Goal: Navigation & Orientation: Find specific page/section

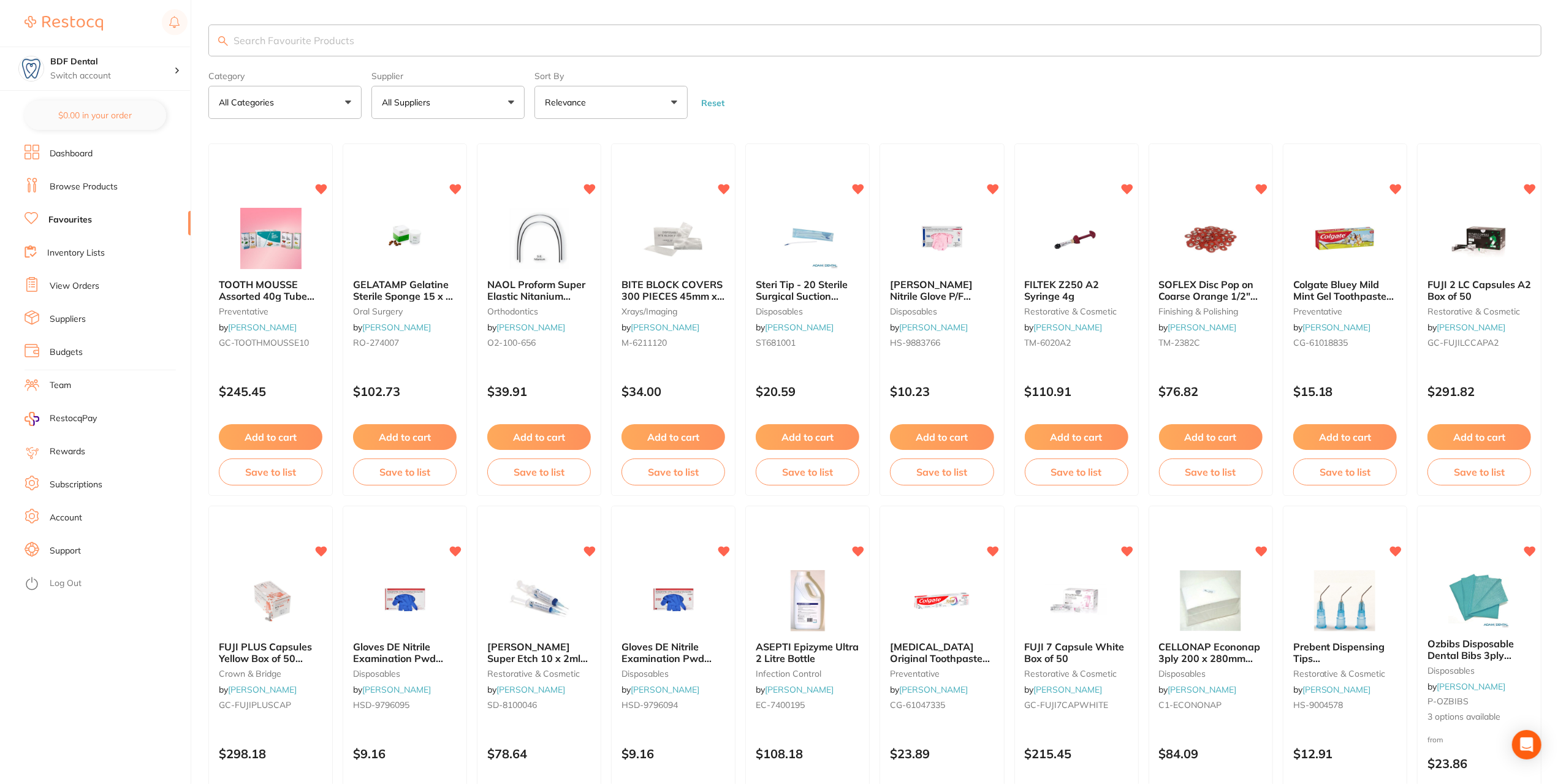
click at [73, 287] on link "View Orders" at bounding box center [74, 286] width 50 height 13
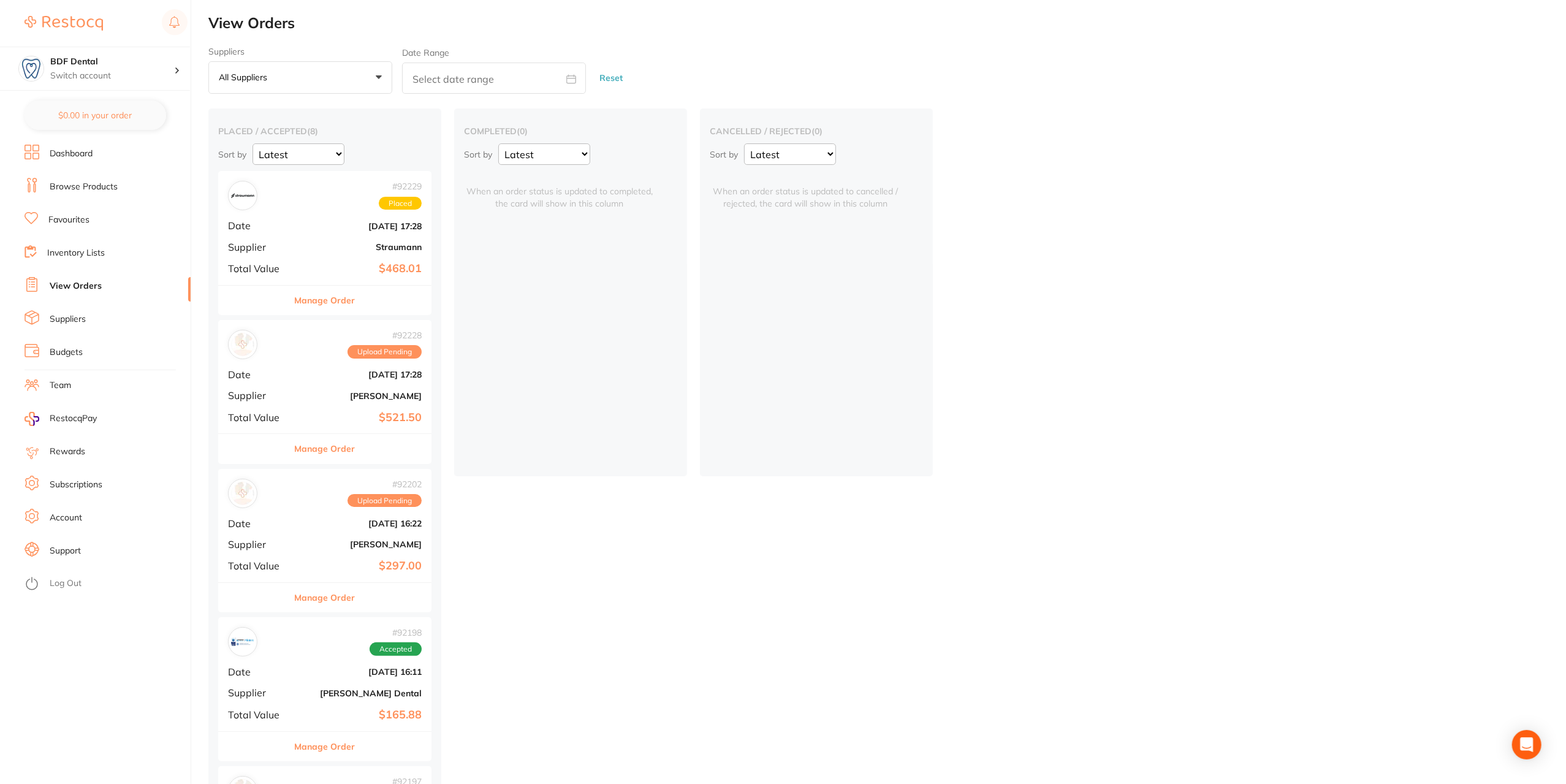
click at [86, 188] on link "Browse Products" at bounding box center [83, 187] width 68 height 13
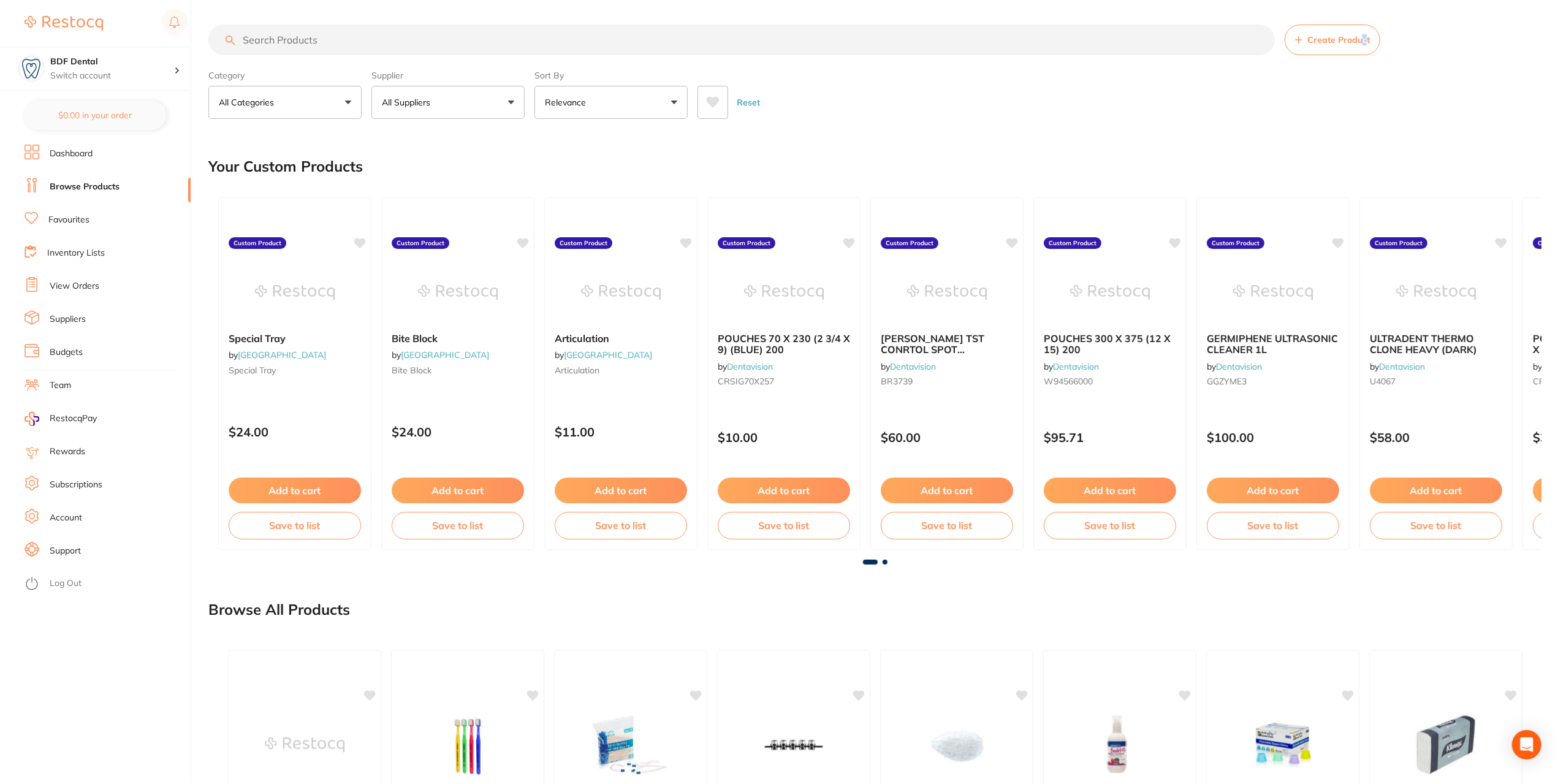
drag, startPoint x: 1509, startPoint y: 1, endPoint x: 1363, endPoint y: 10, distance: 146.3
click at [1363, 10] on main "Create Product Category All Categories All Categories 3D Printing anaesthetic a…" at bounding box center [887, 525] width 1358 height 1051
click at [92, 284] on link "View Orders" at bounding box center [74, 286] width 50 height 13
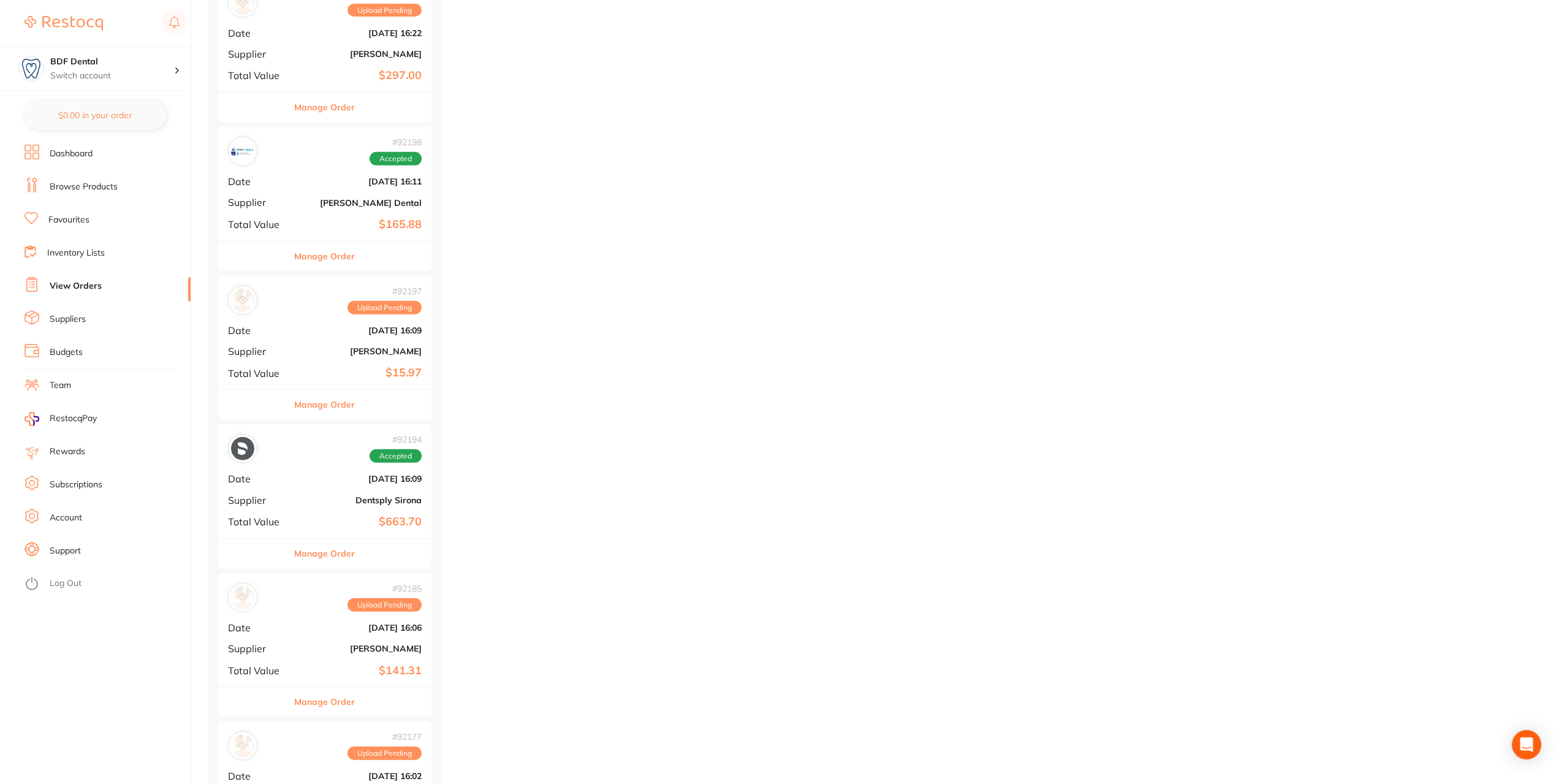
scroll to position [587, 0]
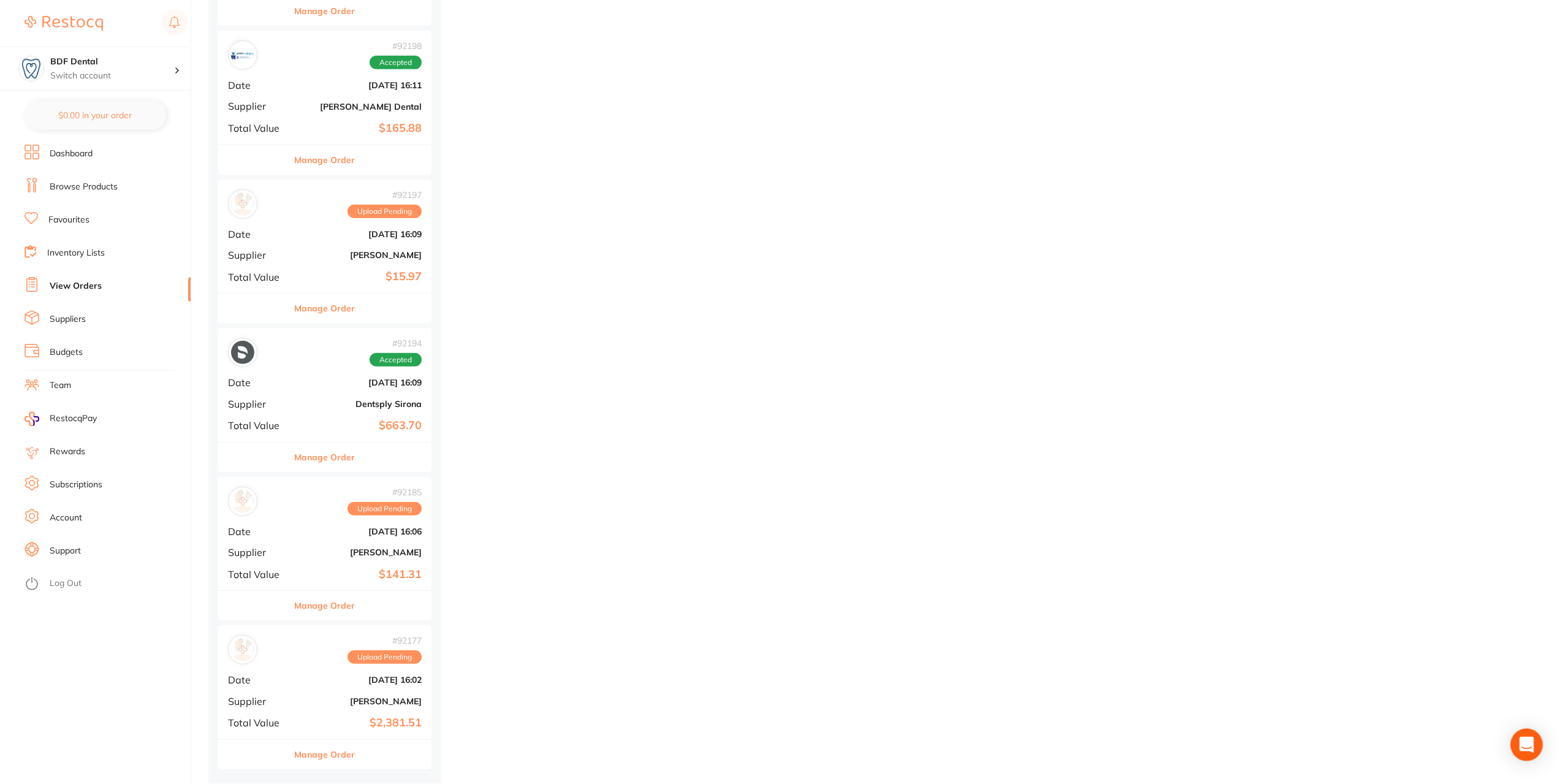
click at [1523, 734] on div "Open Intercom Messenger" at bounding box center [1527, 745] width 32 height 32
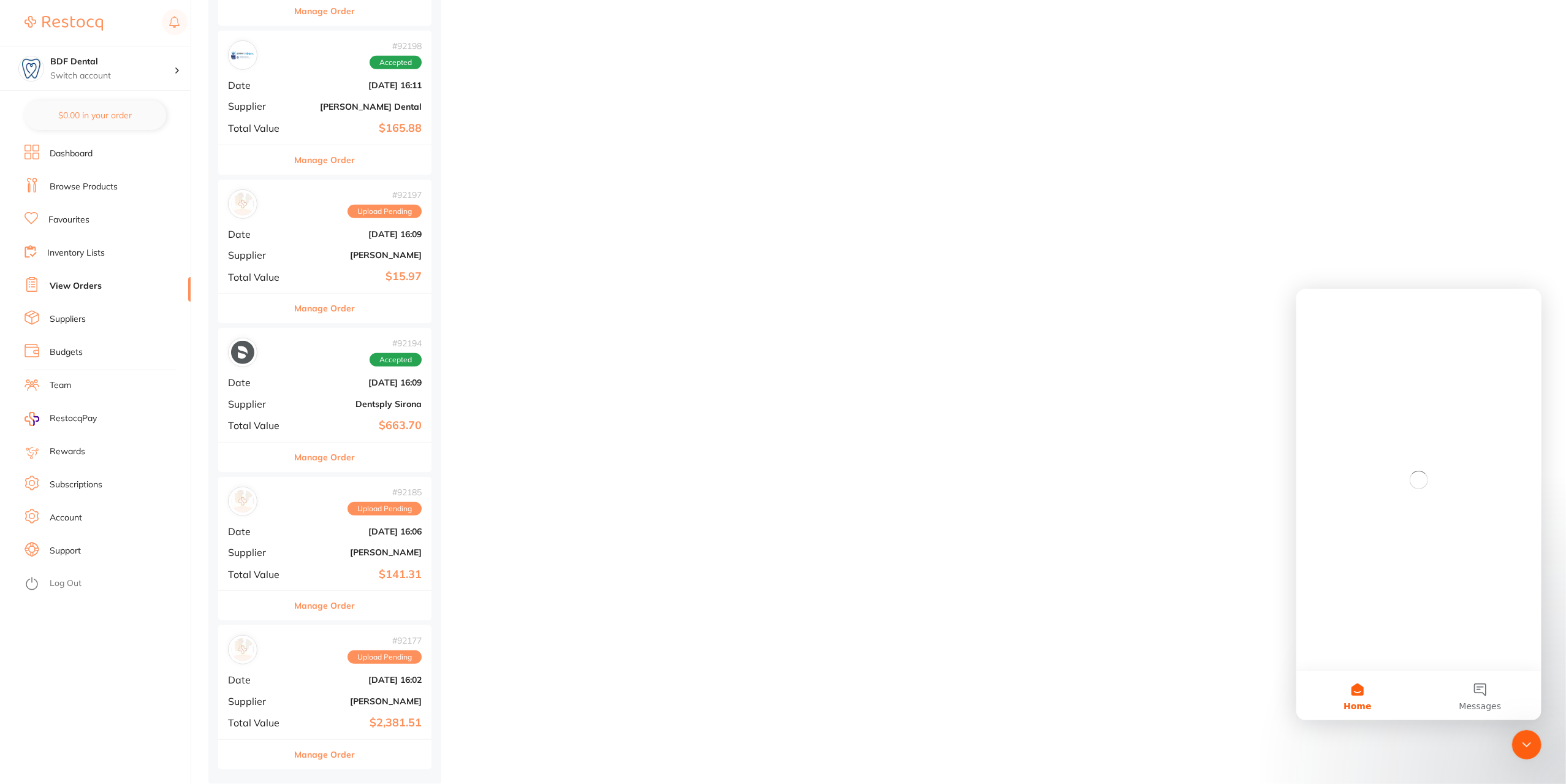
scroll to position [0, 0]
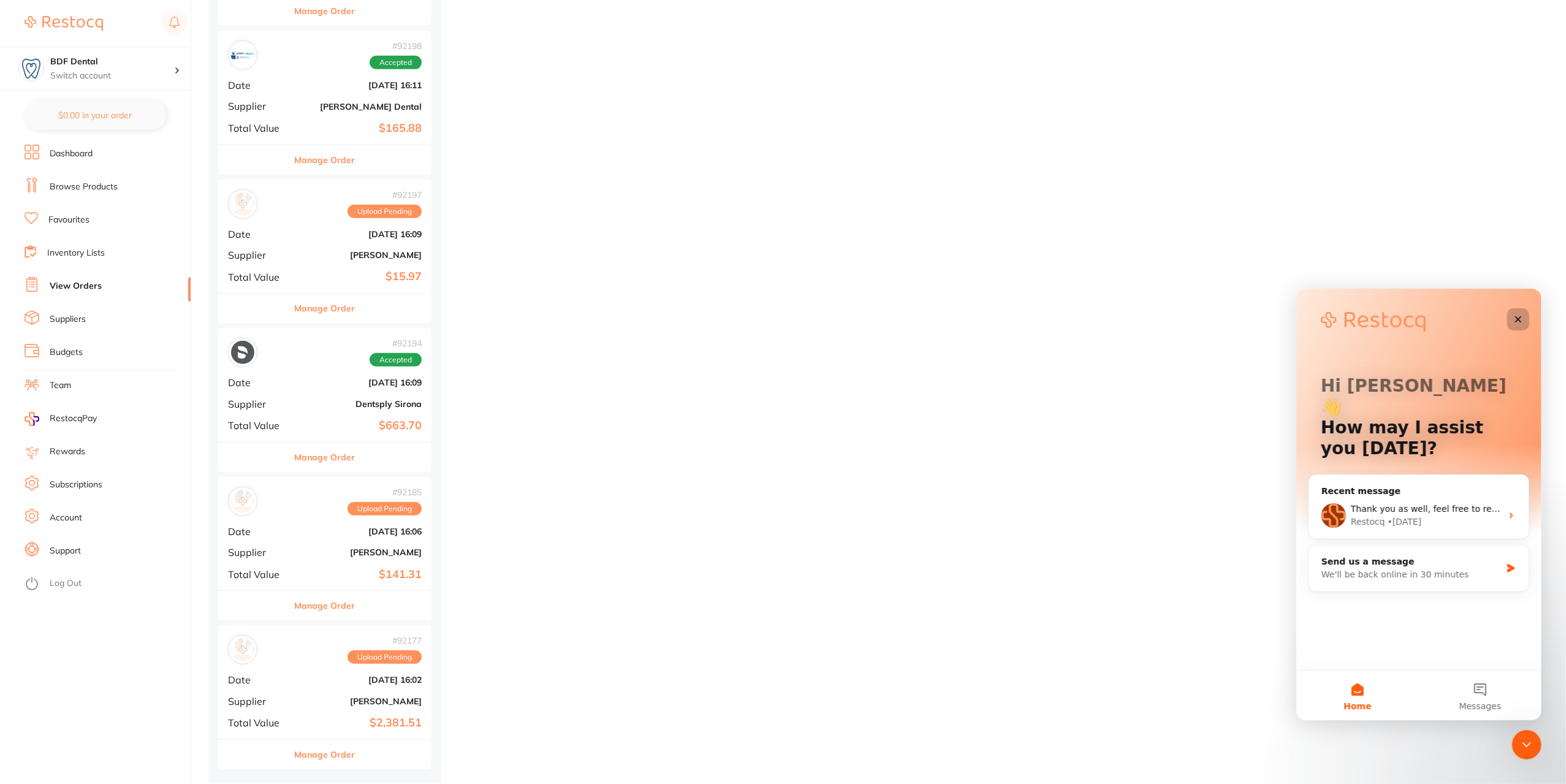
click at [1514, 312] on div "Close" at bounding box center [1518, 319] width 22 height 22
